Goal: Find specific page/section: Find specific page/section

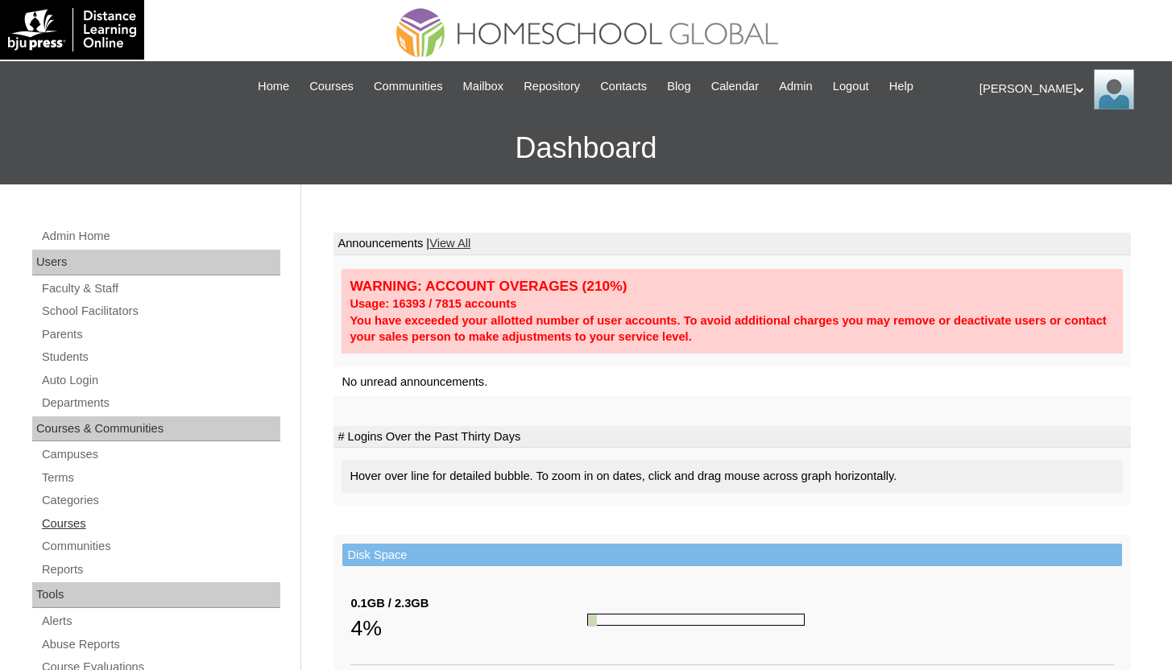
click at [76, 528] on link "Courses" at bounding box center [160, 524] width 240 height 20
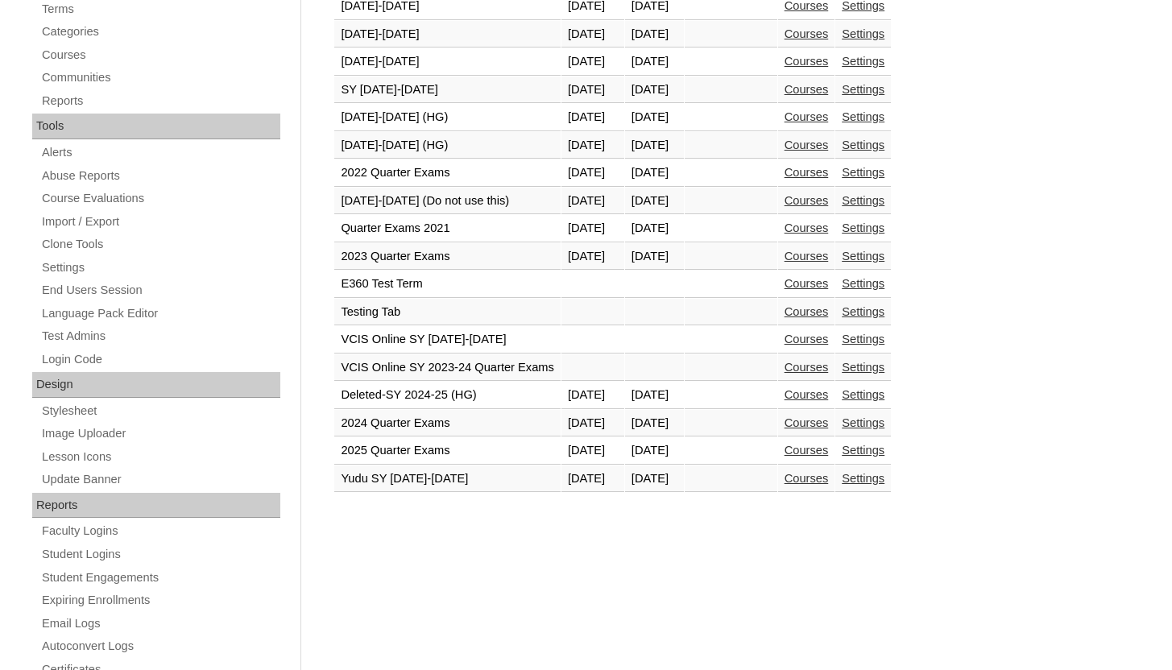
scroll to position [468, 0]
click at [829, 148] on link "Courses" at bounding box center [806, 145] width 44 height 13
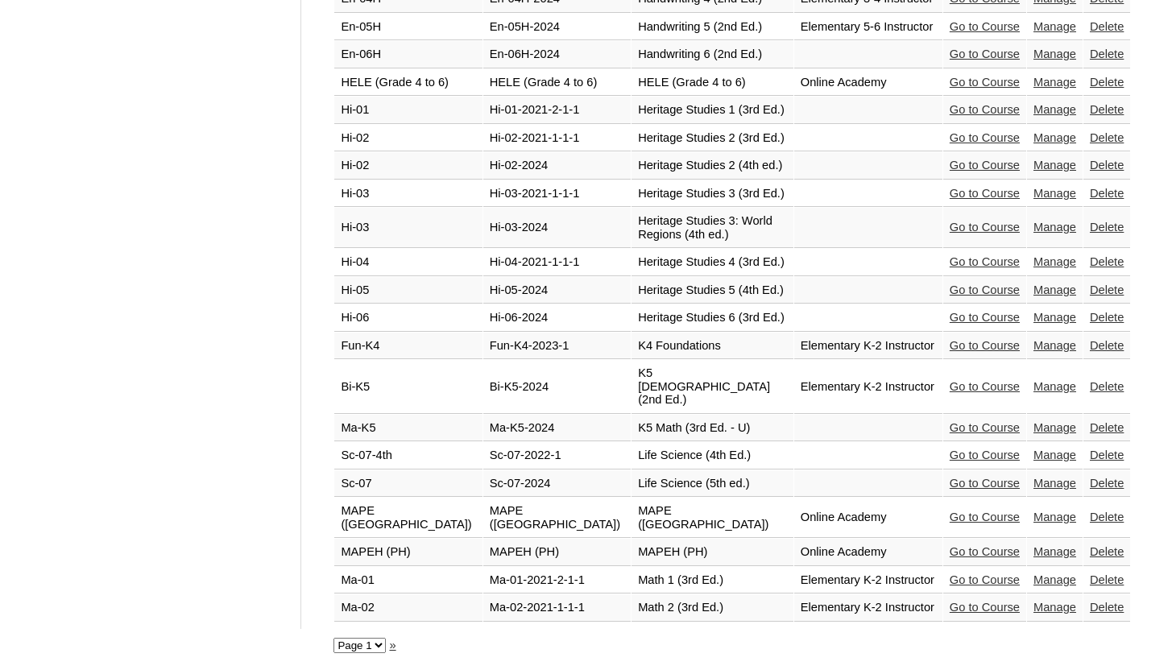
scroll to position [3888, 0]
click at [355, 646] on select "Page 1 Page 2" at bounding box center [359, 645] width 52 height 15
select select "admin_courses.php?semester=50&page=2"
click at [333, 638] on select "Page 1 Page 2" at bounding box center [359, 645] width 52 height 15
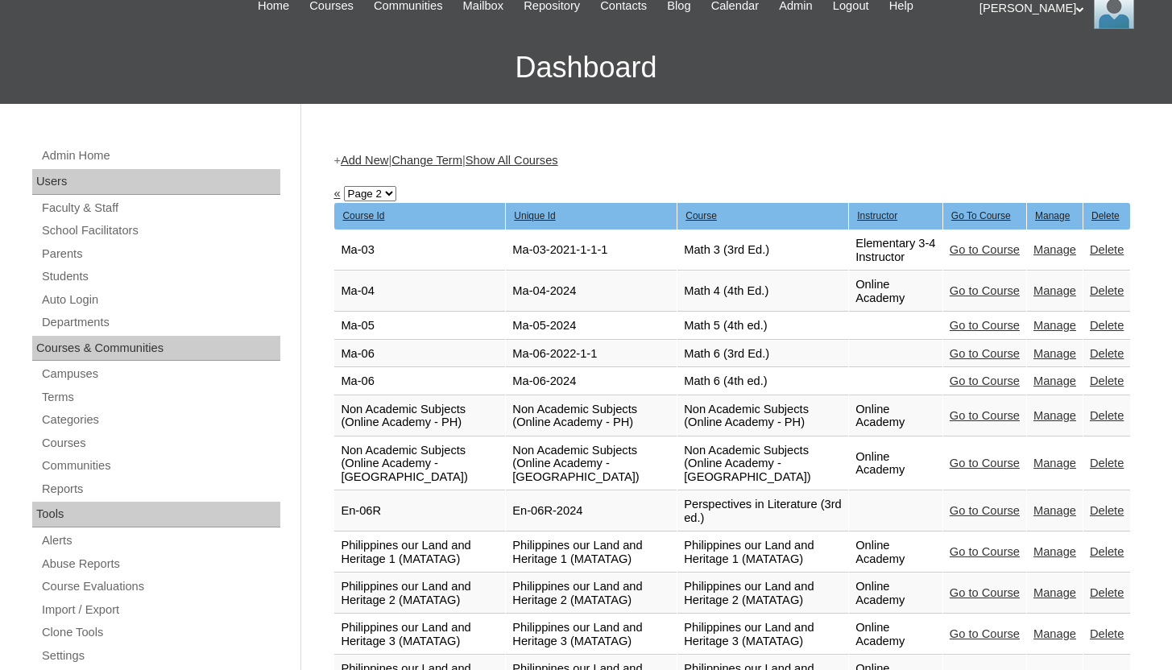
scroll to position [81, 0]
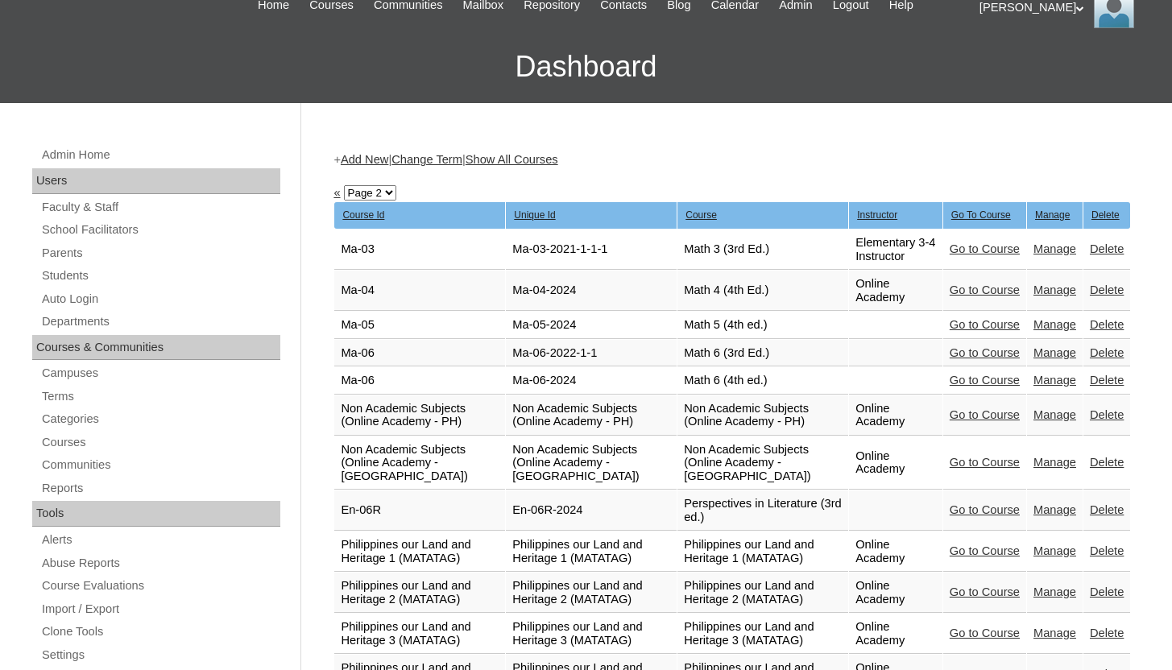
click at [998, 374] on link "Go to Course" at bounding box center [984, 380] width 70 height 13
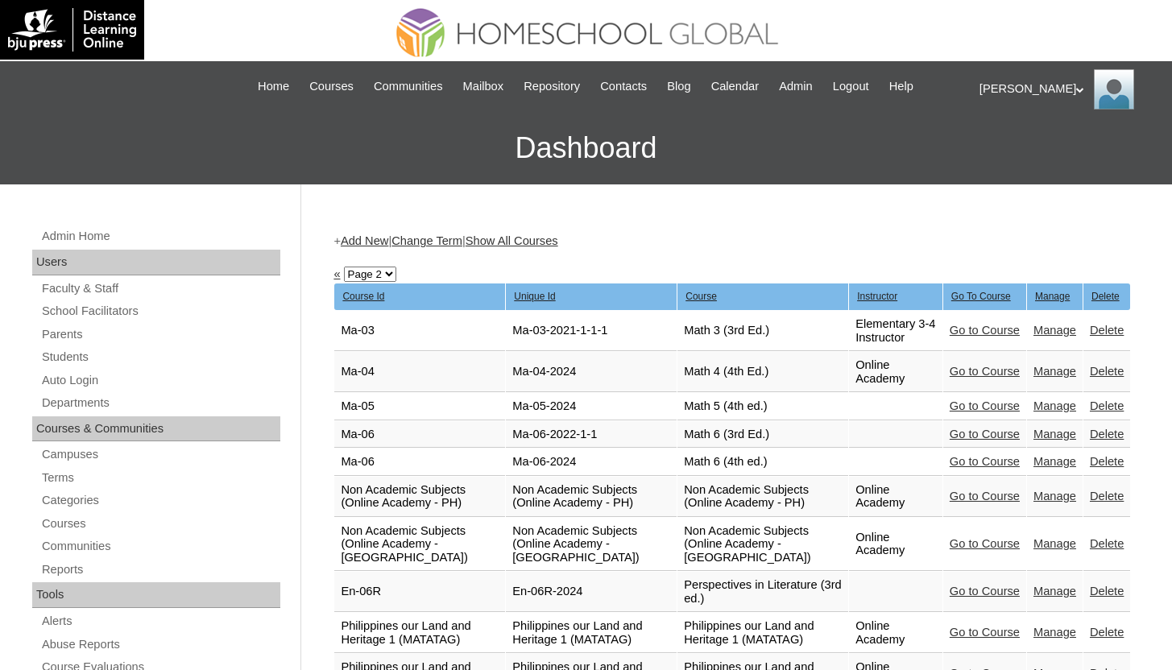
scroll to position [69, 0]
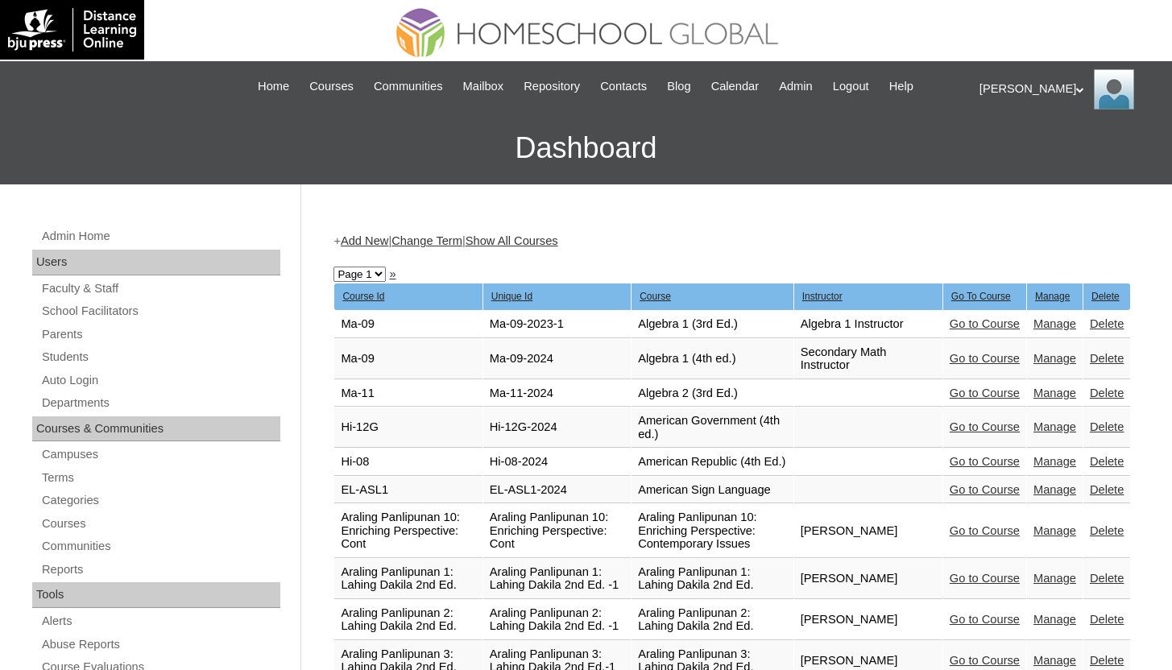
select select "admin_courses.php?semester=50&page=2"
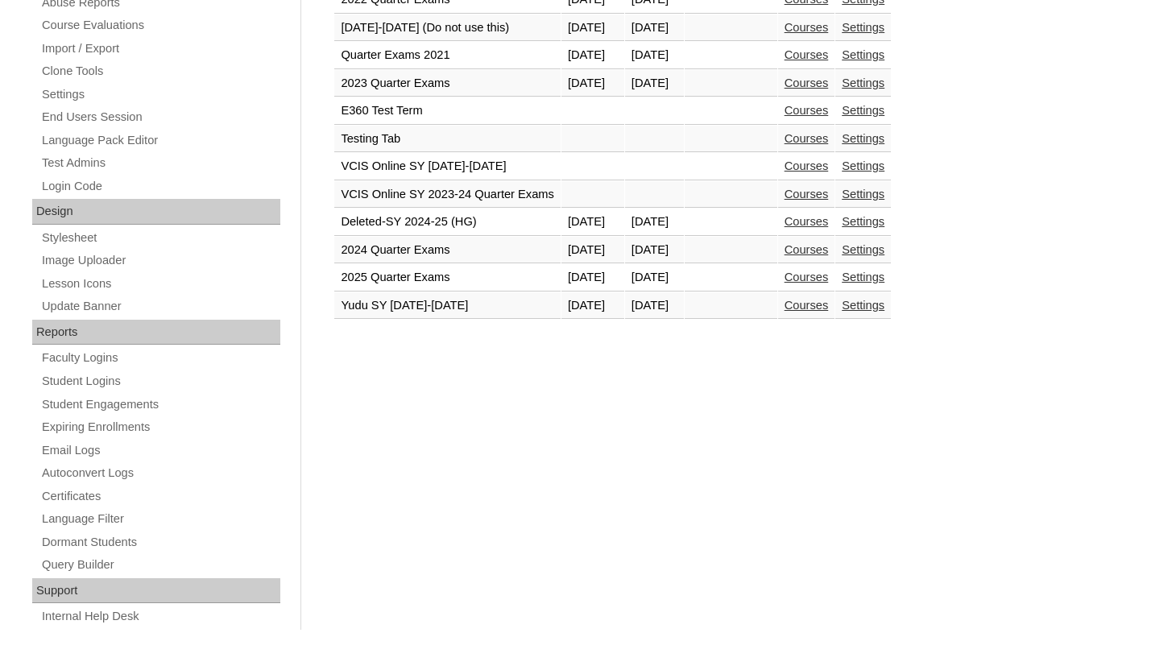
scroll to position [639, 0]
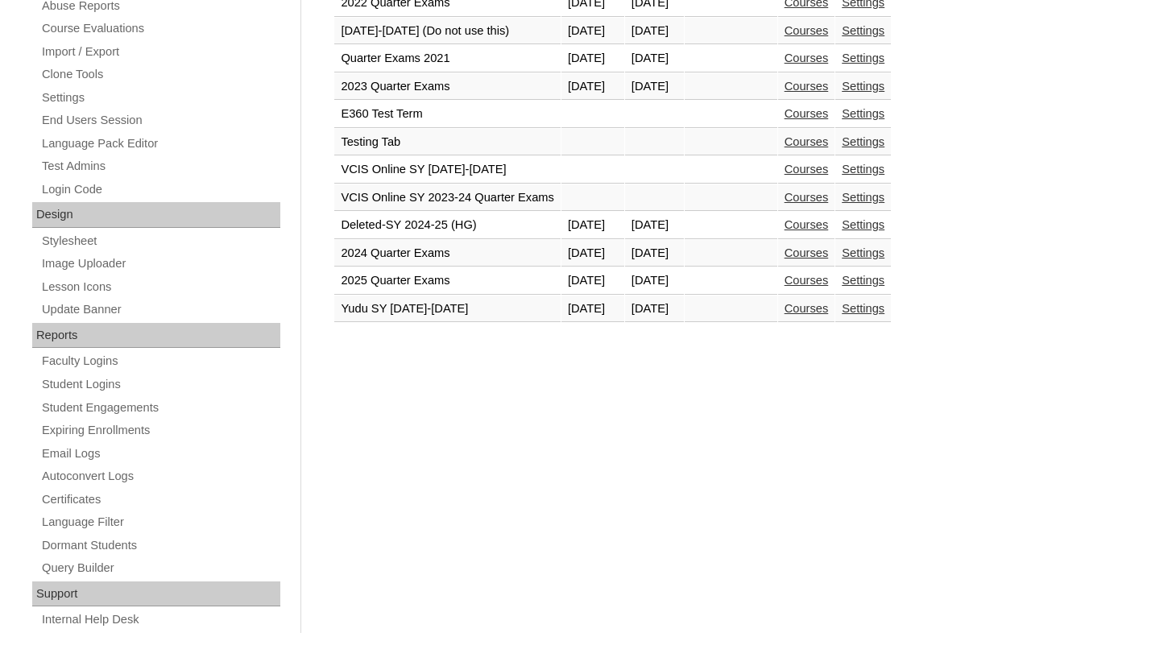
click at [829, 31] on link "Courses" at bounding box center [806, 30] width 44 height 13
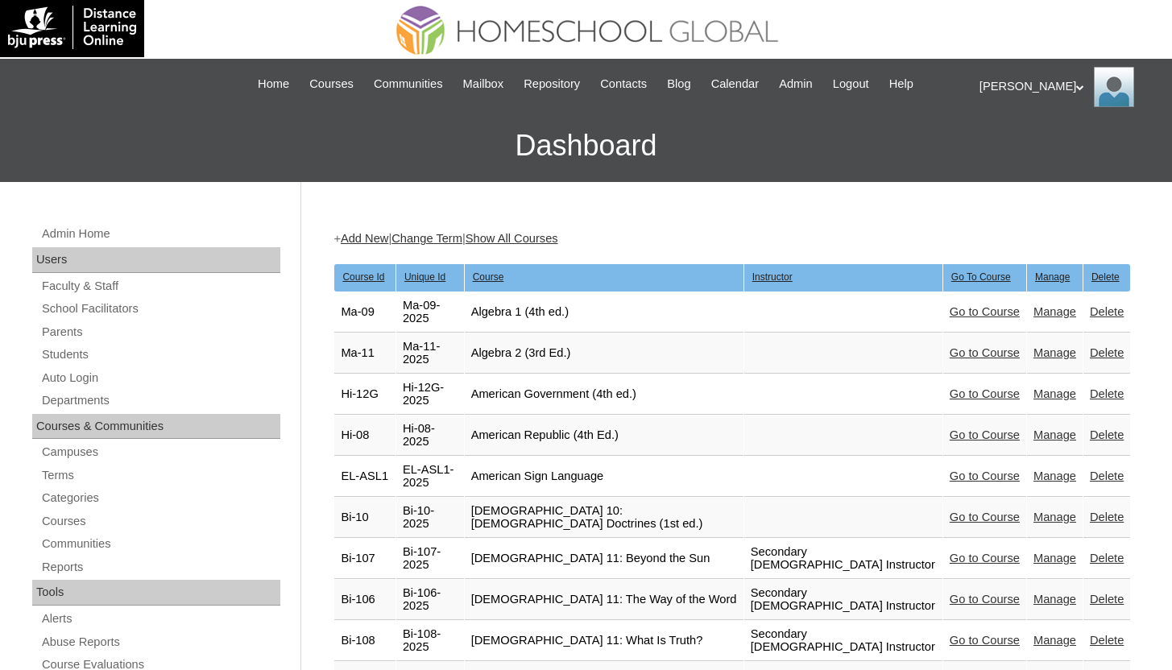
scroll to position [3, 0]
click at [534, 86] on span "Repository" at bounding box center [551, 83] width 56 height 19
